Goal: Task Accomplishment & Management: Manage account settings

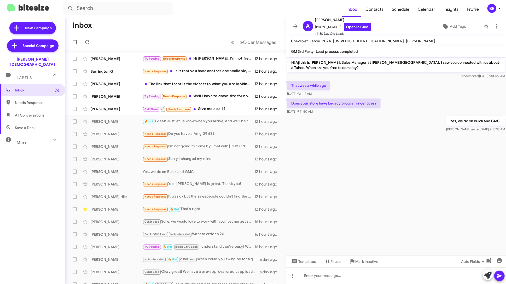
click at [498, 9] on icon at bounding box center [499, 8] width 6 height 6
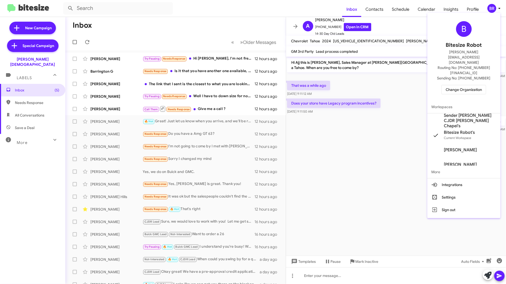
click at [471, 85] on span "Change Organization" at bounding box center [463, 89] width 36 height 9
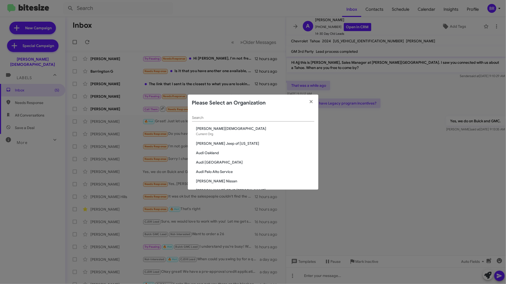
click at [263, 116] on input "Search" at bounding box center [253, 118] width 122 height 4
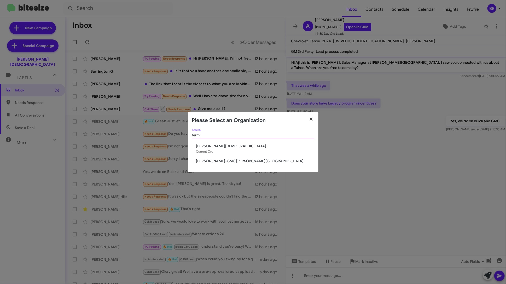
type input "ferm"
click at [311, 119] on icon "button" at bounding box center [311, 118] width 3 height 3
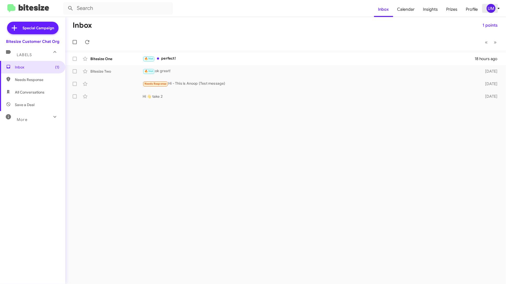
click at [492, 6] on div "UM" at bounding box center [490, 8] width 9 height 9
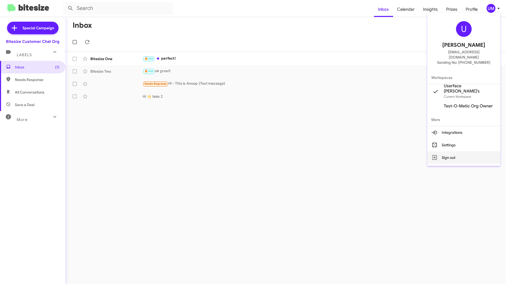
click at [454, 152] on button "Sign out" at bounding box center [463, 157] width 73 height 13
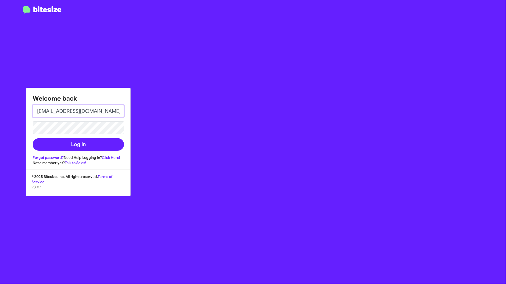
click at [92, 110] on input "[EMAIL_ADDRESS][DOMAIN_NAME]" at bounding box center [78, 111] width 91 height 13
type input "[PERSON_NAME][EMAIL_ADDRESS][DOMAIN_NAME]"
click at [100, 145] on button "Log In" at bounding box center [78, 144] width 91 height 13
